Goal: Navigation & Orientation: Find specific page/section

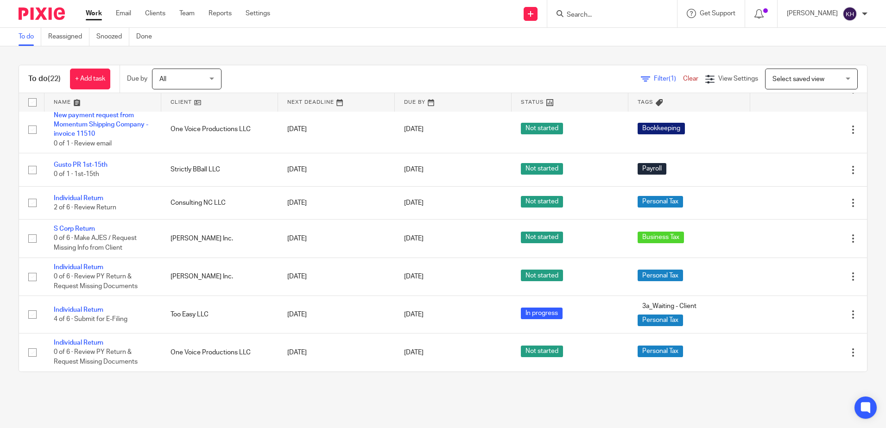
scroll to position [656, 0]
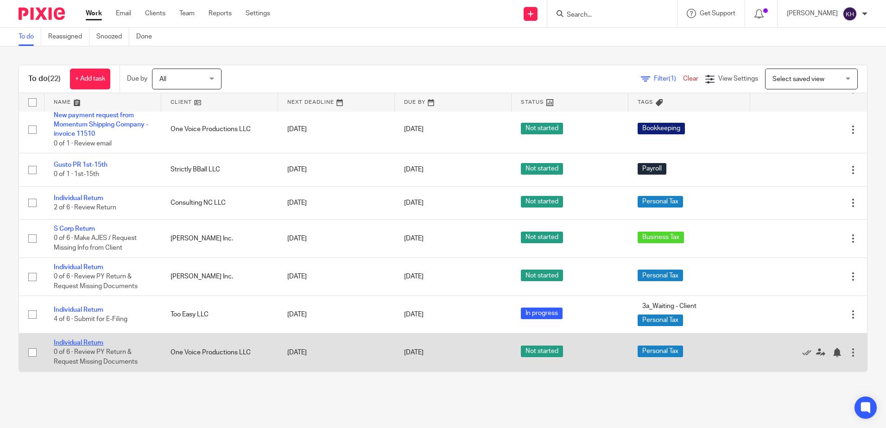
click at [94, 341] on link "Individual Return" at bounding box center [79, 343] width 50 height 6
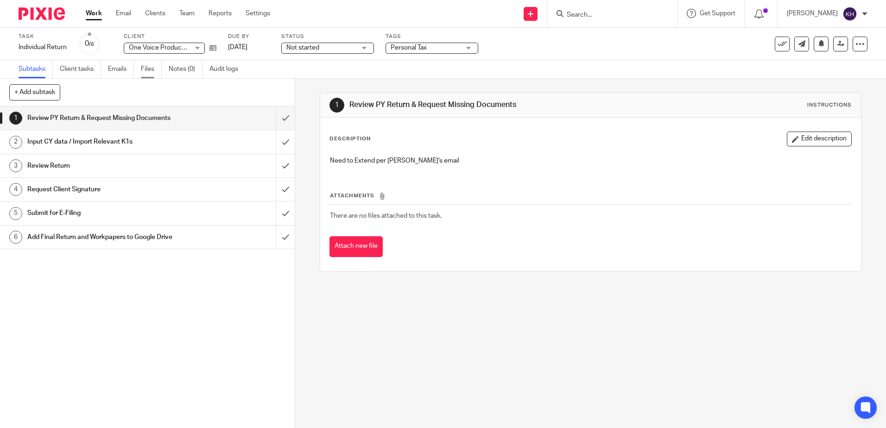
click at [155, 65] on link "Files" at bounding box center [151, 69] width 21 height 18
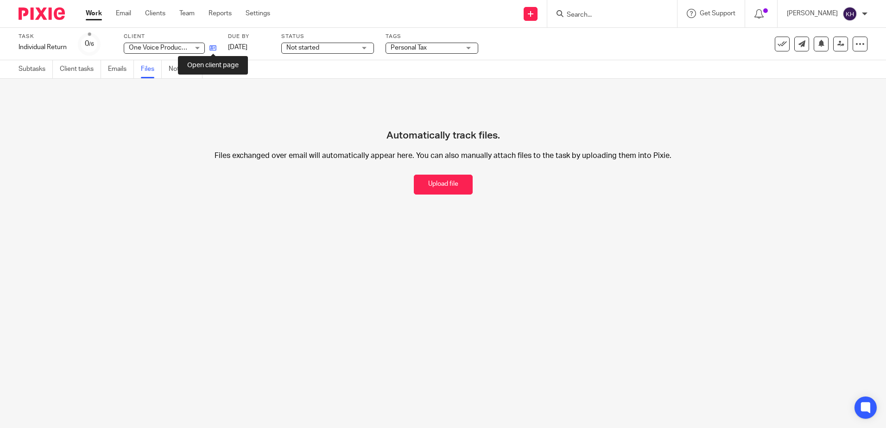
click at [214, 48] on icon at bounding box center [212, 47] width 7 height 7
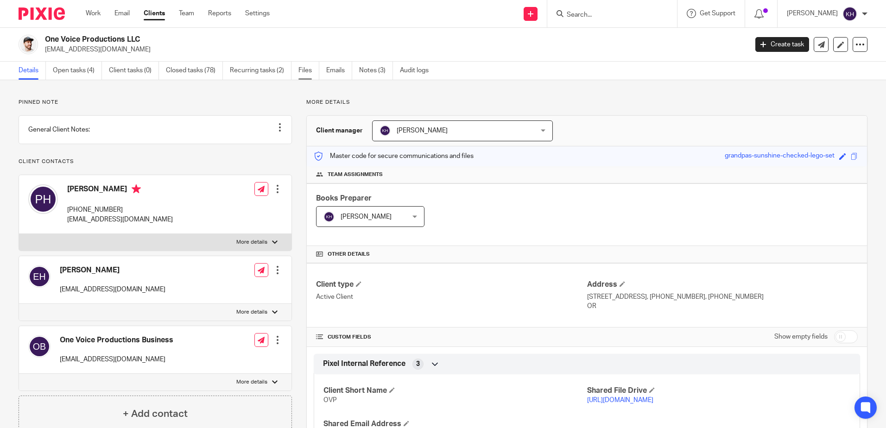
click at [309, 74] on link "Files" at bounding box center [308, 71] width 21 height 18
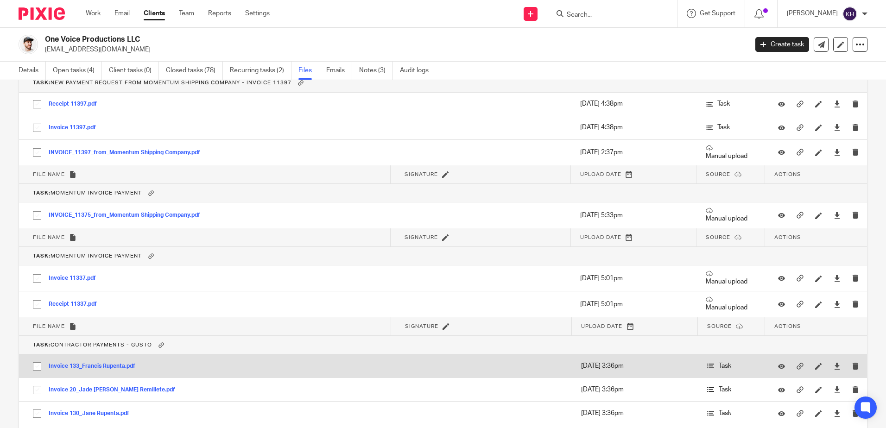
scroll to position [369, 0]
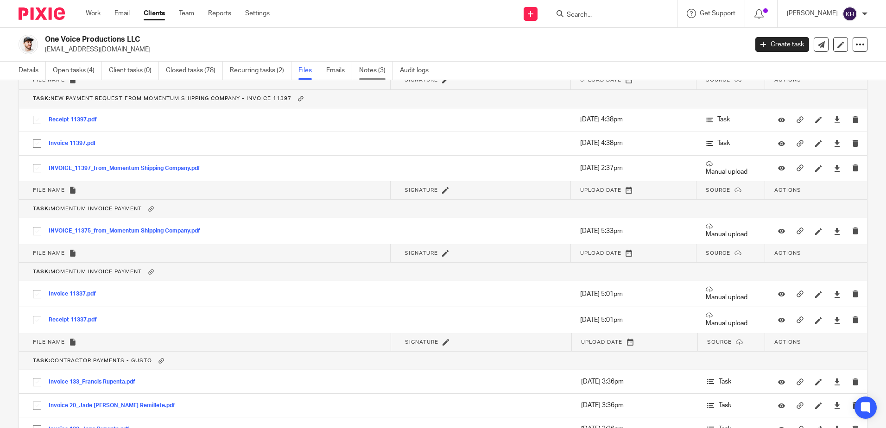
click at [366, 73] on link "Notes (3)" at bounding box center [376, 71] width 34 height 18
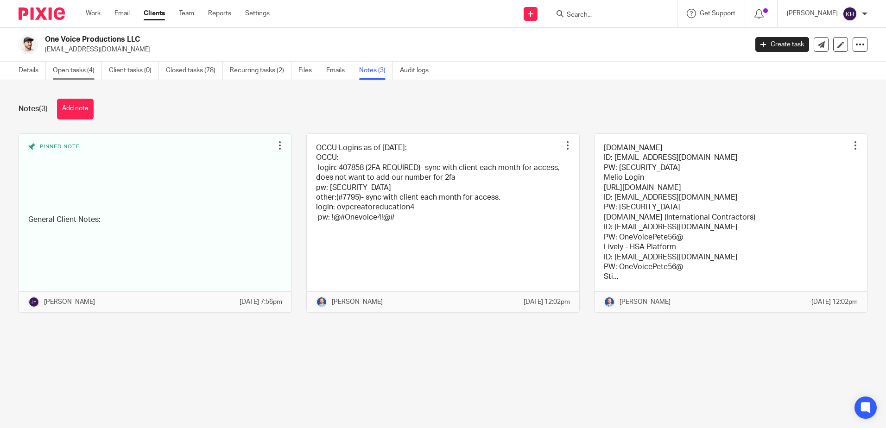
click at [78, 70] on link "Open tasks (4)" at bounding box center [77, 71] width 49 height 18
